Goal: Obtain resource: Download file/media

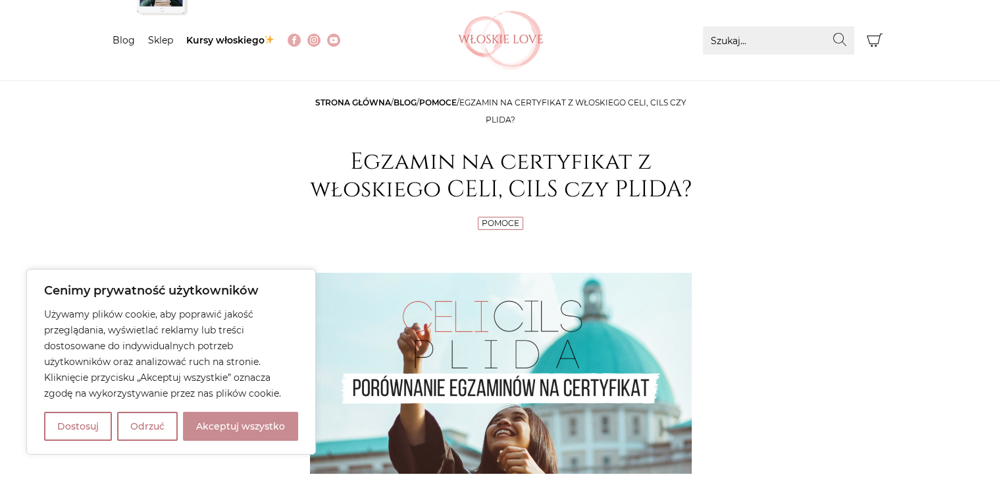
click at [253, 422] on button "Akceptuj wszystko" at bounding box center [240, 425] width 115 height 29
checkbox input "true"
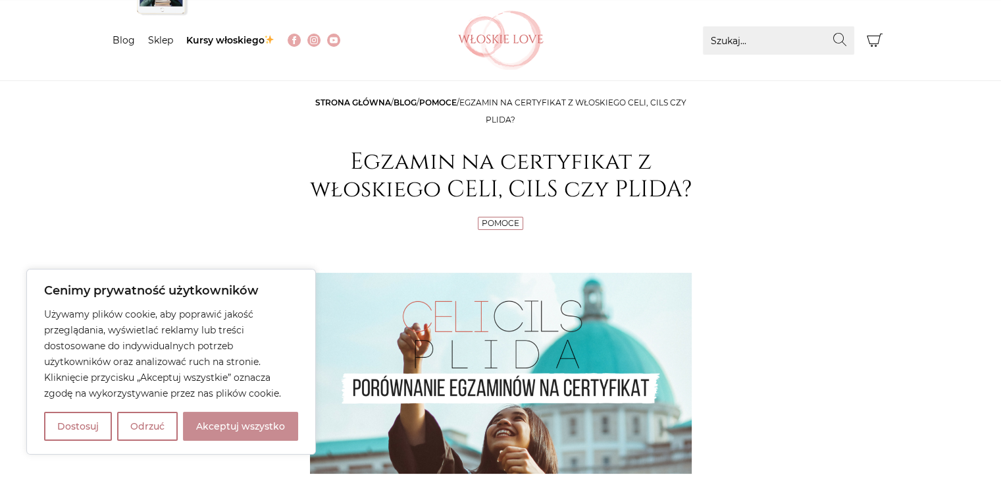
checkbox input "true"
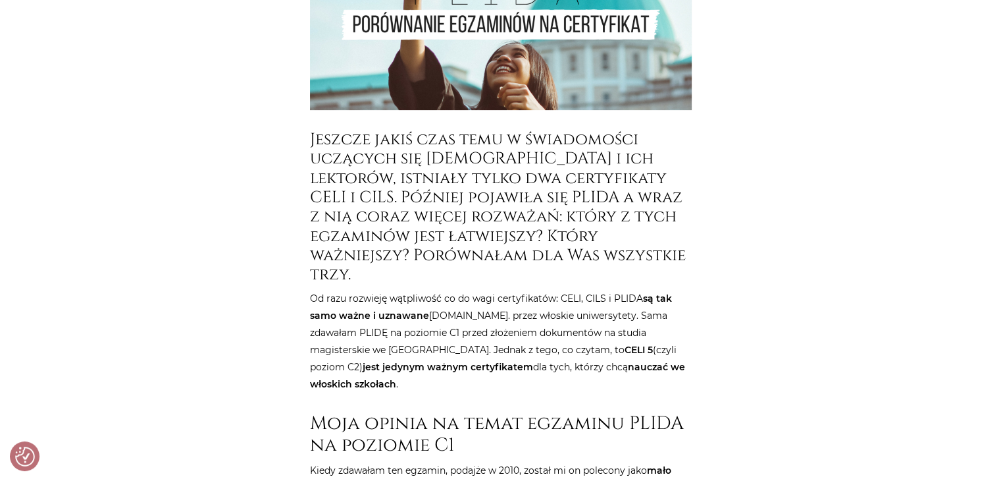
scroll to position [527, 0]
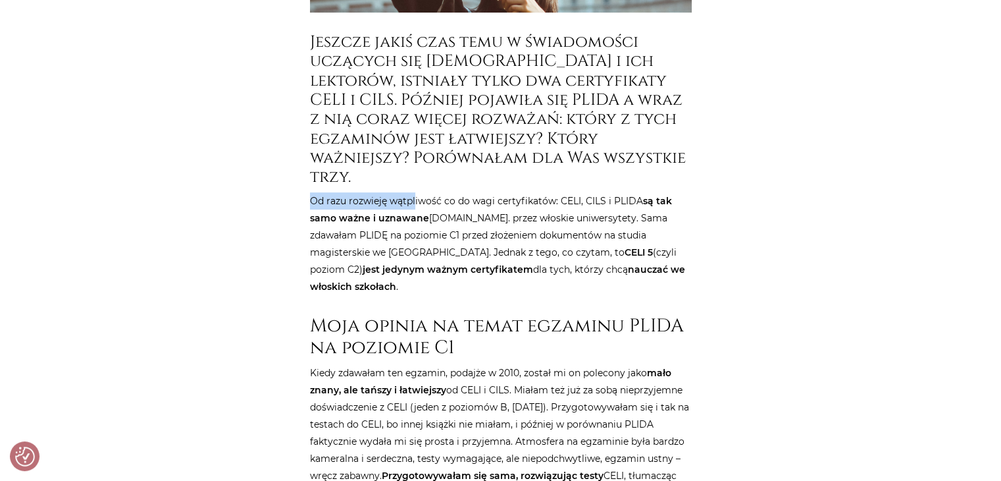
drag, startPoint x: 311, startPoint y: 199, endPoint x: 413, endPoint y: 203, distance: 102.8
click at [413, 203] on p "Od razu rozwieję wątpliwość co do wagi certyfikatów: CELI, CILS i PLIDA są tak …" at bounding box center [501, 243] width 382 height 103
click at [423, 227] on p "Od razu rozwieję wątpliwość co do wagi certyfikatów: CELI, CILS i PLIDA są tak …" at bounding box center [501, 243] width 382 height 103
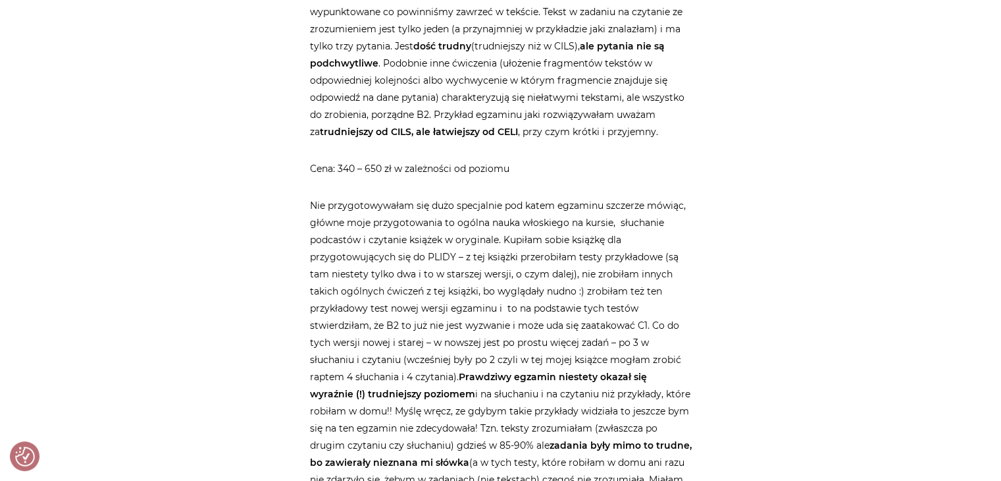
scroll to position [3048, 0]
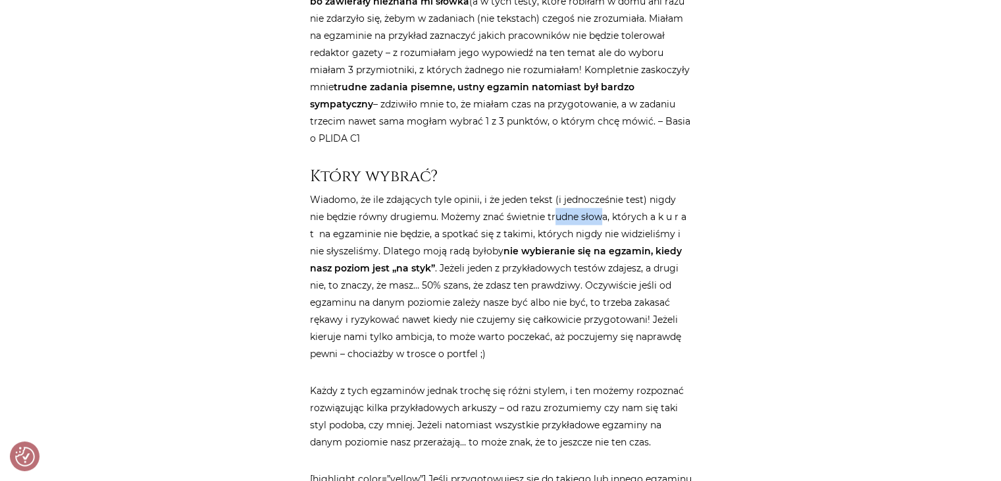
drag, startPoint x: 541, startPoint y: 201, endPoint x: 585, endPoint y: 199, distance: 44.1
click at [585, 199] on p "Wiadomo, że ile zdających tyle opinii, i że jeden tekst (i jednocześnie test) n…" at bounding box center [501, 276] width 382 height 171
click at [496, 221] on p "Wiadomo, że ile zdających tyle opinii, i że jeden tekst (i jednocześnie test) n…" at bounding box center [501, 276] width 382 height 171
drag, startPoint x: 342, startPoint y: 288, endPoint x: 381, endPoint y: 284, distance: 39.6
click at [381, 284] on p "Wiadomo, że ile zdających tyle opinii, i że jeden tekst (i jednocześnie test) n…" at bounding box center [501, 276] width 382 height 171
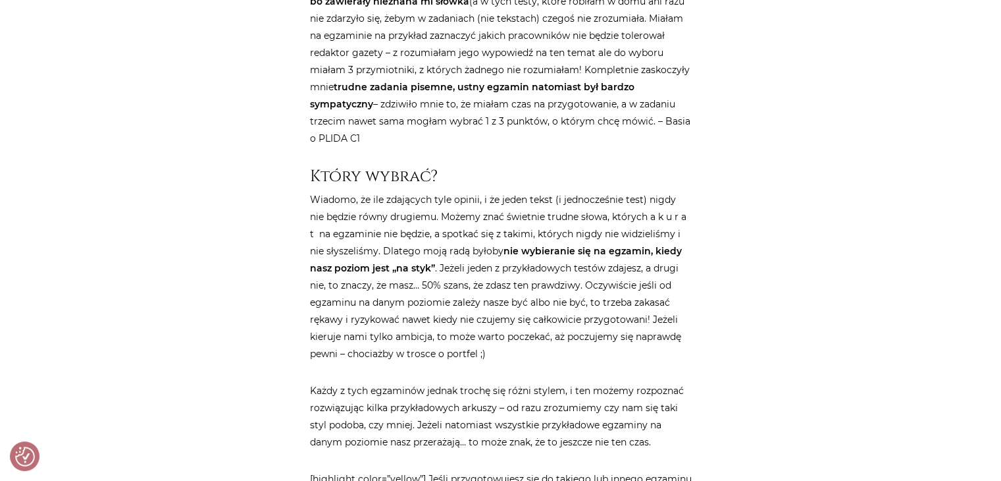
click at [395, 307] on p "Wiadomo, że ile zdających tyle opinii, i że jeden tekst (i jednocześnie test) n…" at bounding box center [501, 276] width 382 height 171
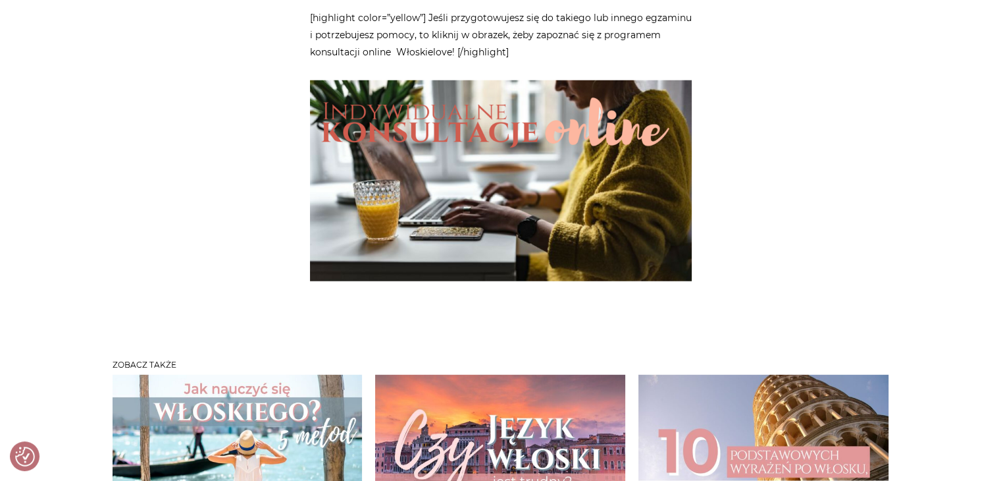
scroll to position [3772, 0]
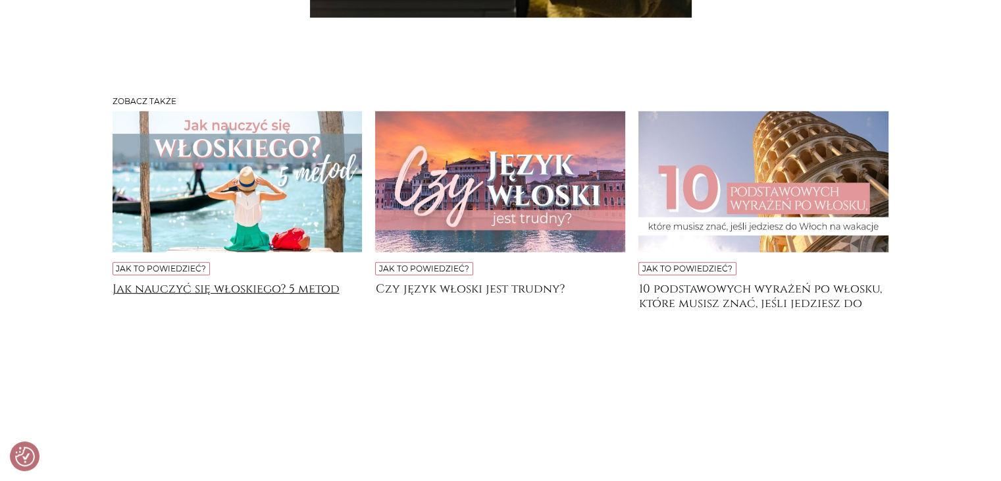
click at [244, 282] on h4 "Jak nauczyć się włoskiego? 5 metod" at bounding box center [238, 295] width 250 height 26
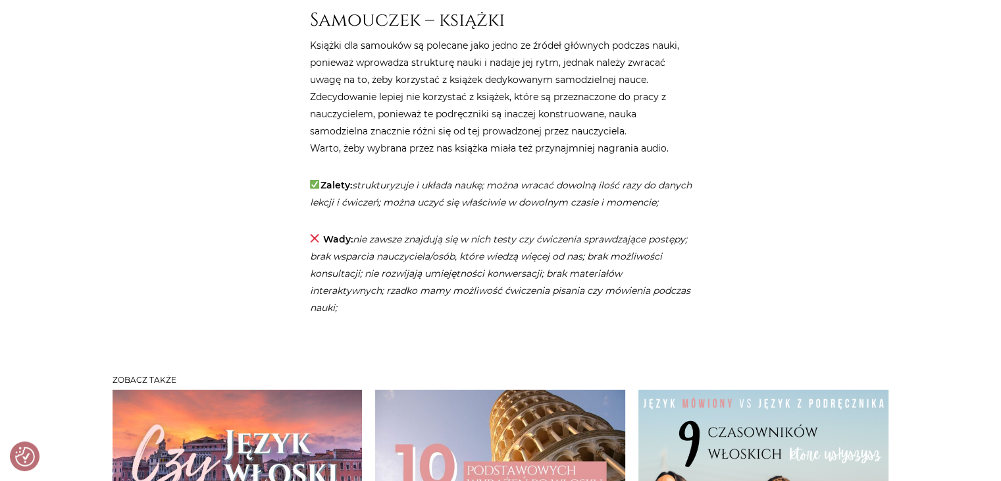
scroll to position [3555, 0]
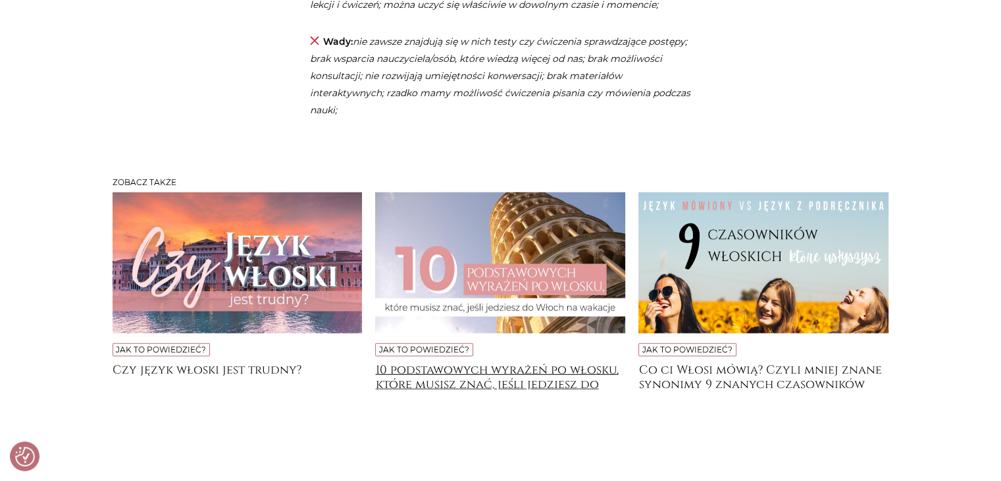
click at [512, 388] on h4 "10 podstawowych wyrażeń po włosku, które musisz znać, jeśli jedziesz do [GEOGRA…" at bounding box center [500, 376] width 250 height 26
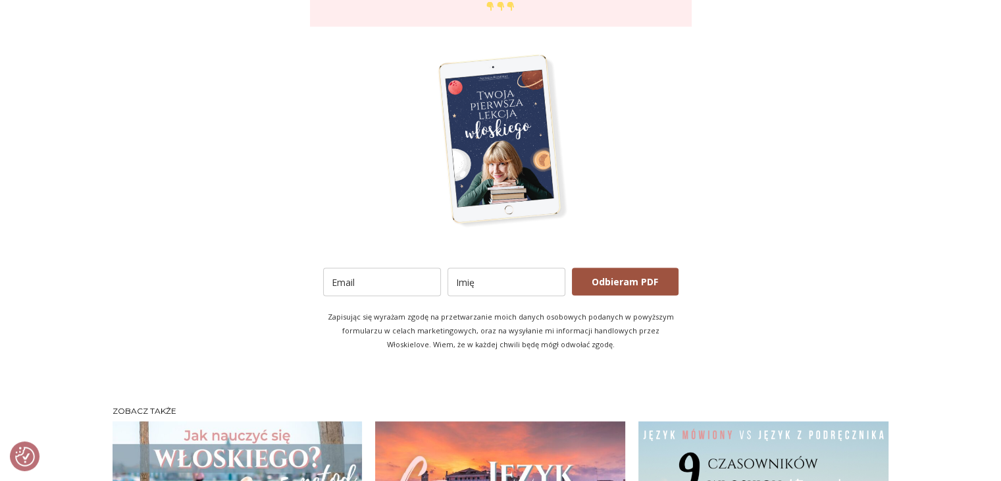
scroll to position [2436, 0]
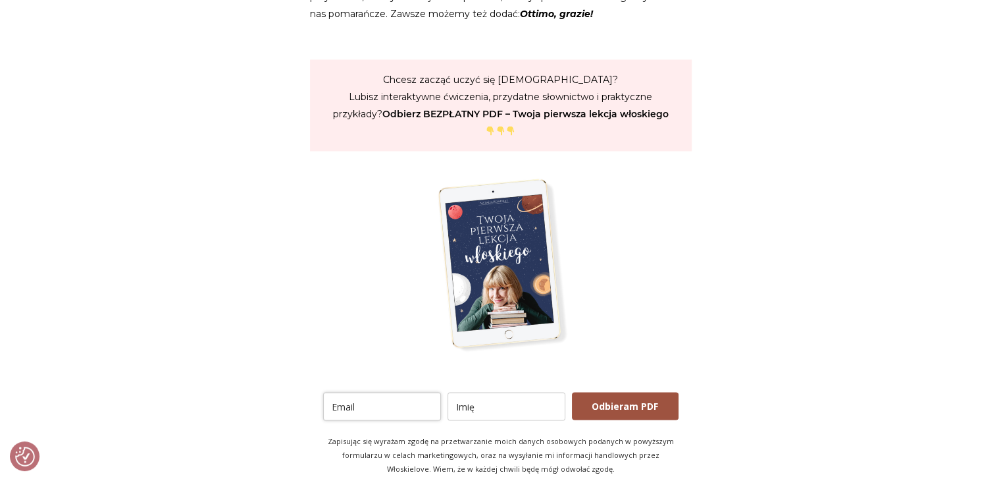
click at [345, 392] on input "email" at bounding box center [382, 406] width 118 height 28
type input "[EMAIL_ADDRESS][DOMAIN_NAME]"
type input "[PERSON_NAME]"
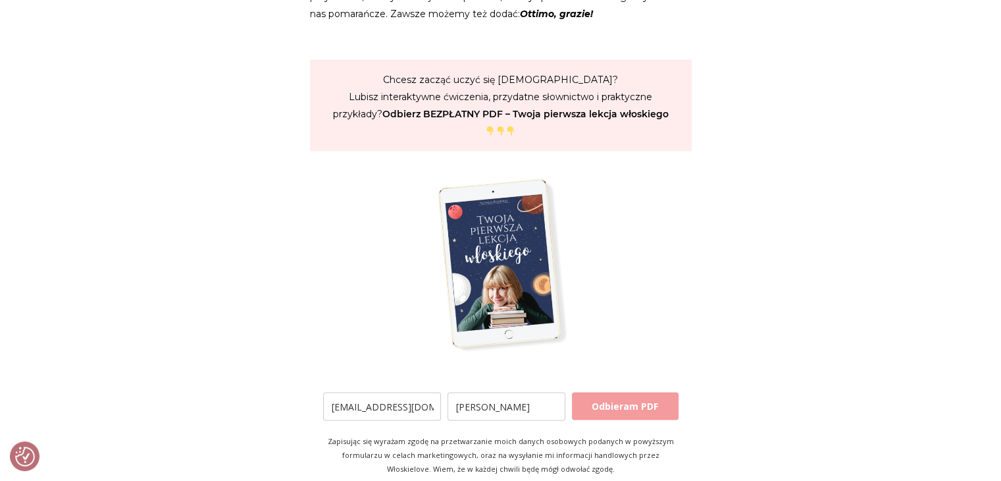
click at [608, 392] on button "Odbieram PDF" at bounding box center [625, 406] width 107 height 28
